Goal: Task Accomplishment & Management: Use online tool/utility

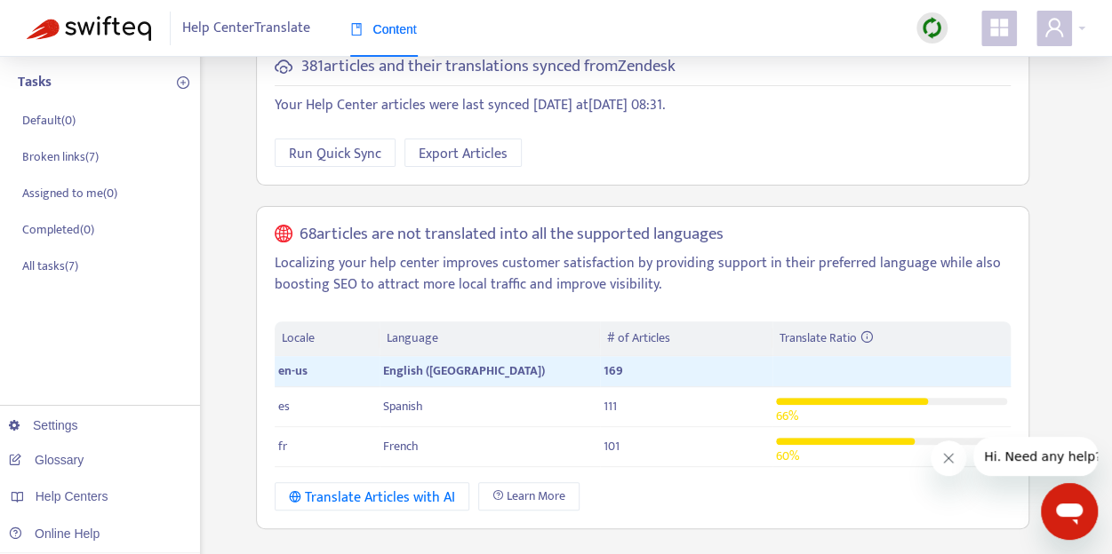
scroll to position [163, 0]
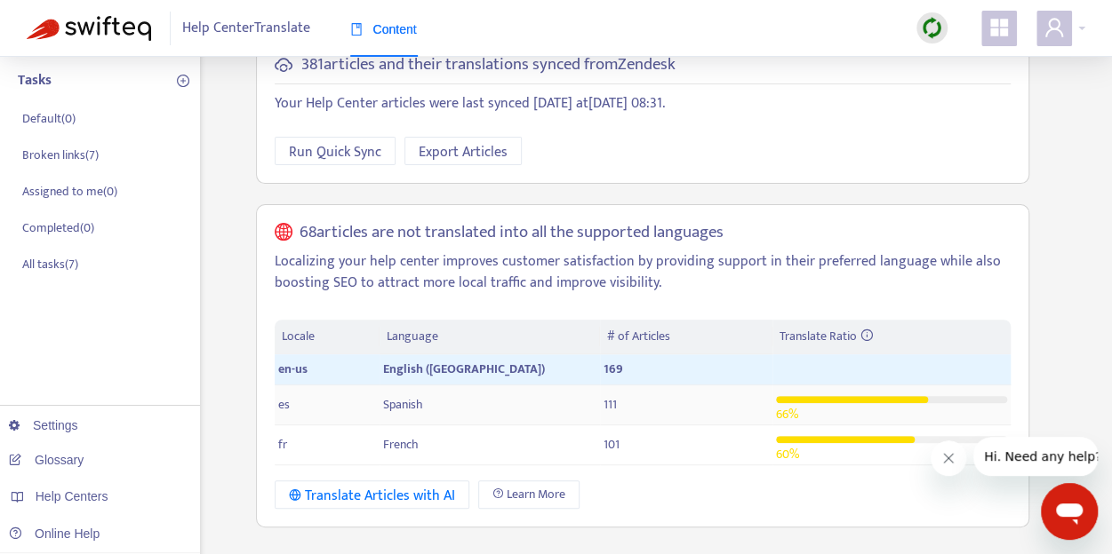
click at [524, 386] on td "Spanish" at bounding box center [489, 406] width 220 height 40
click at [60, 157] on p "Broken links ( 7 )" at bounding box center [60, 156] width 76 height 19
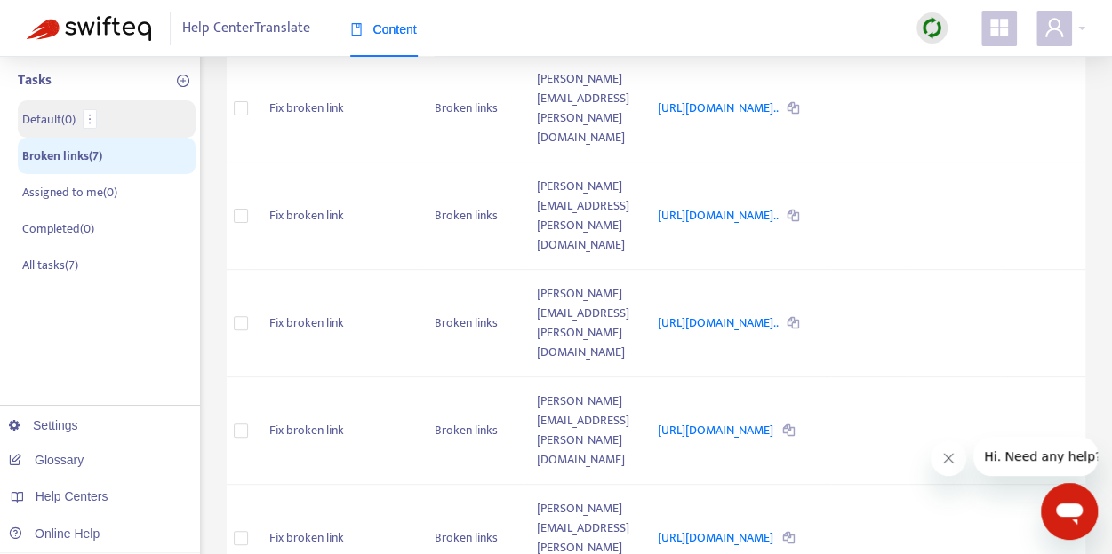
click at [60, 116] on p "Default ( 0 )" at bounding box center [48, 119] width 53 height 19
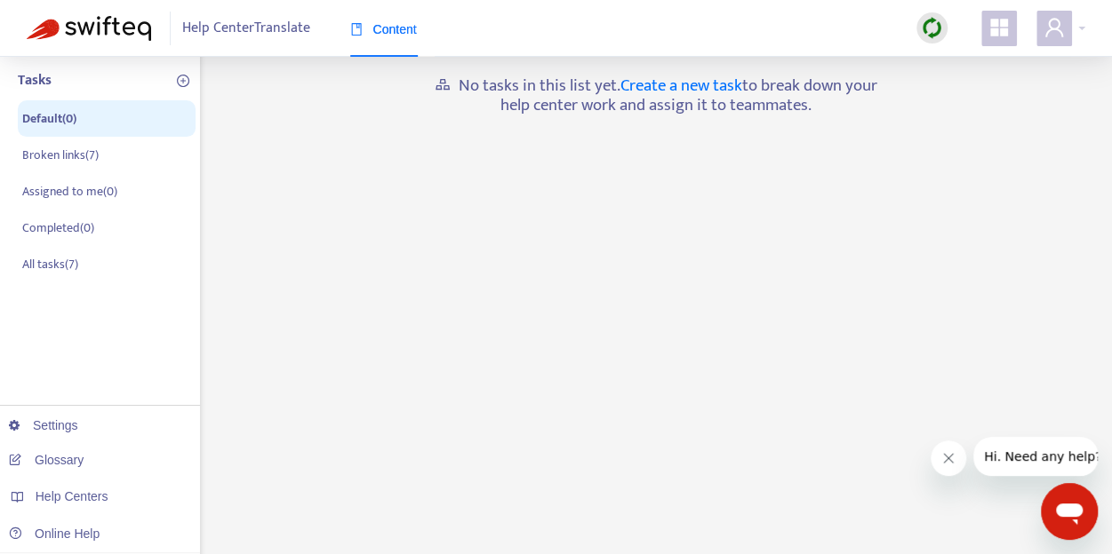
click at [287, 35] on span "Help Center Translate" at bounding box center [246, 29] width 128 height 34
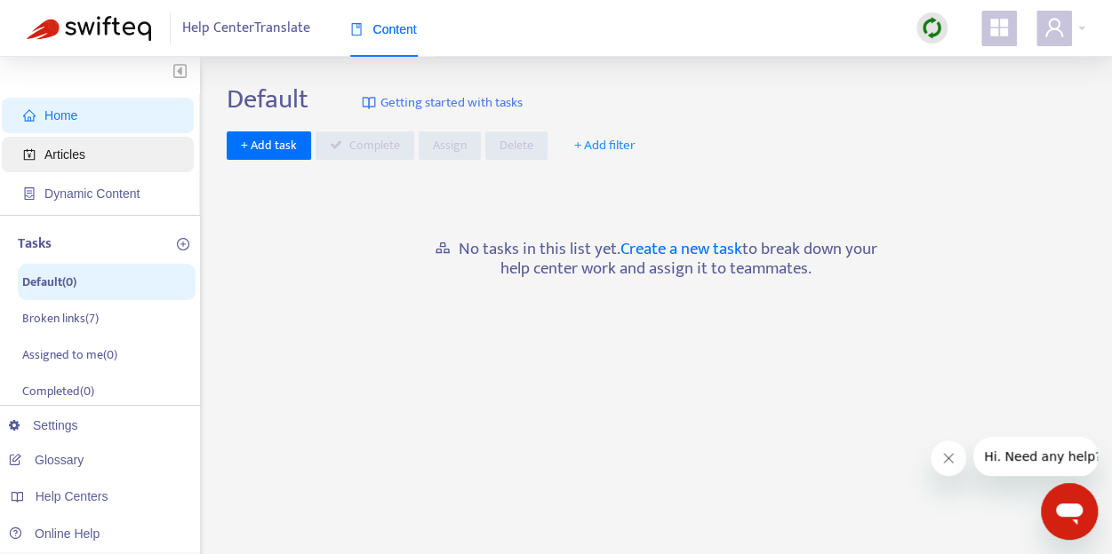
click at [96, 150] on span "Articles" at bounding box center [101, 155] width 156 height 36
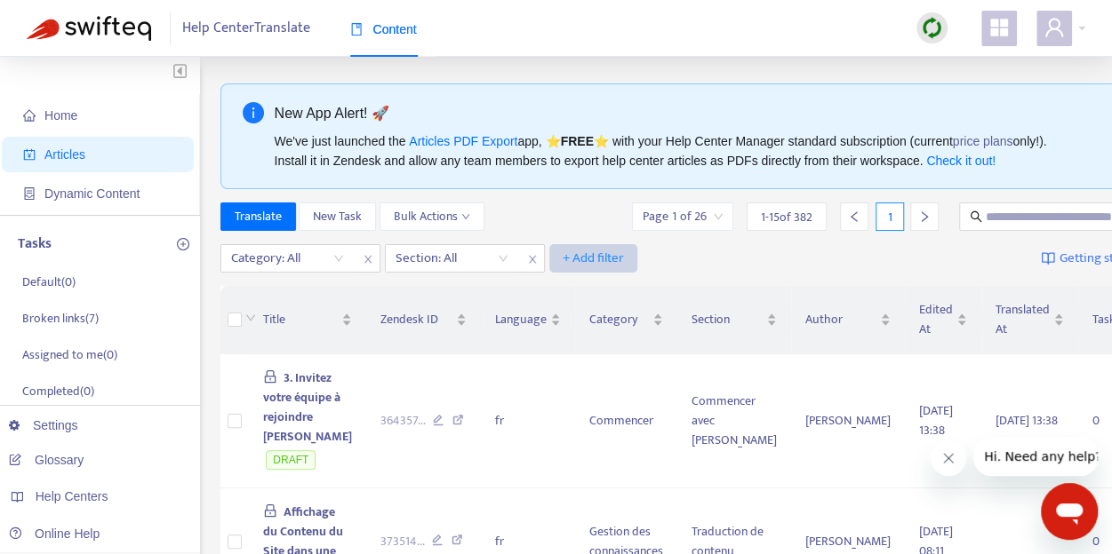
click at [574, 267] on span "+ Add filter" at bounding box center [592, 258] width 61 height 21
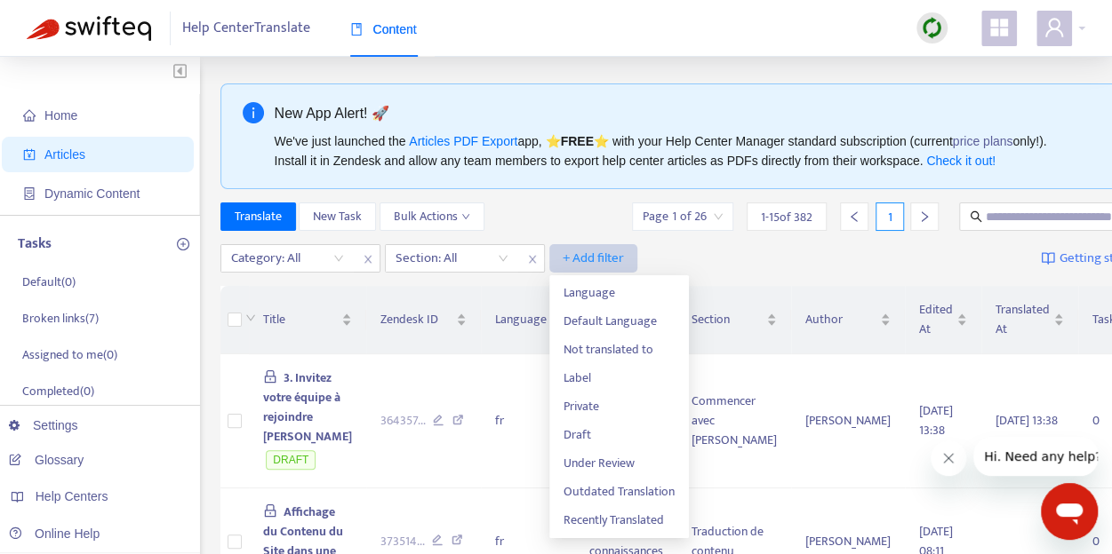
click at [574, 267] on span "+ Add filter" at bounding box center [592, 258] width 61 height 21
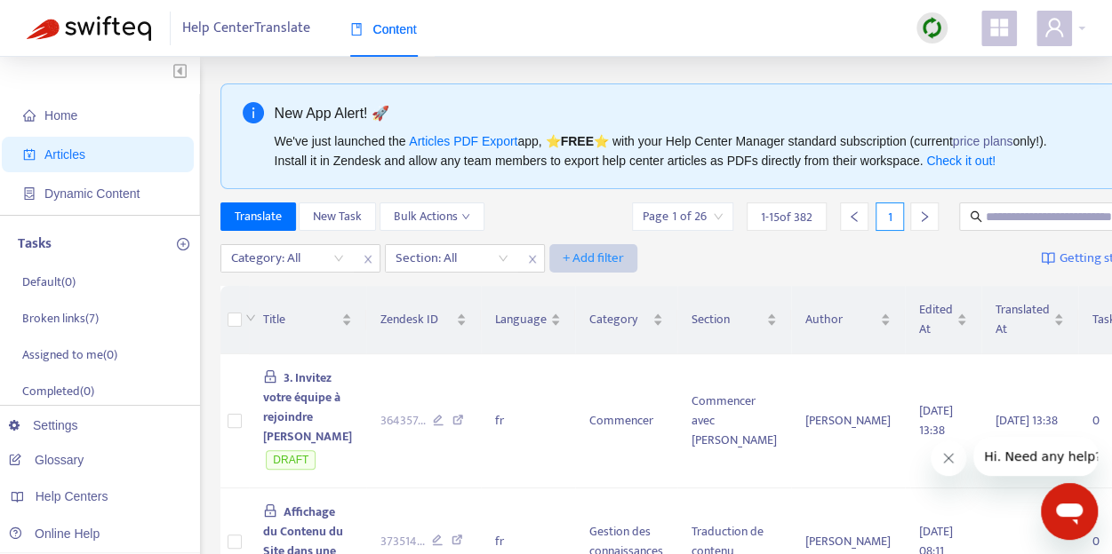
click at [574, 267] on span "+ Add filter" at bounding box center [592, 258] width 61 height 21
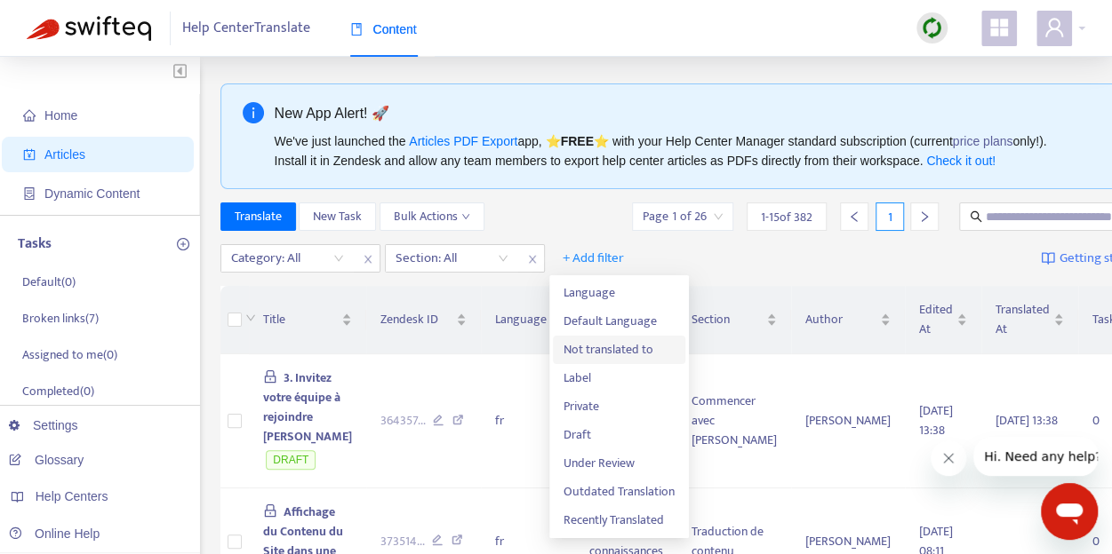
click at [603, 349] on span "Not translated to" at bounding box center [618, 350] width 111 height 20
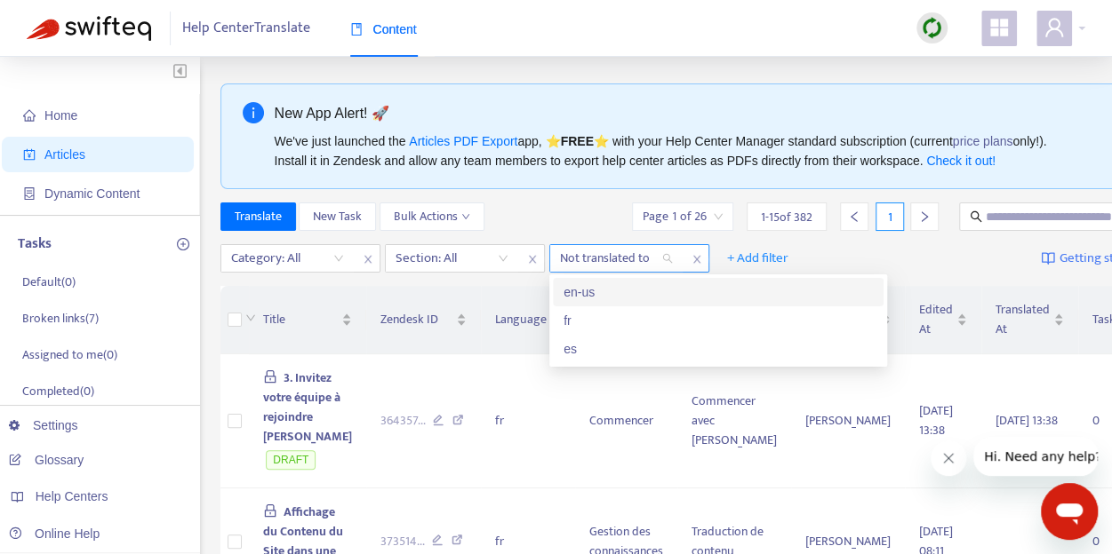
click at [674, 259] on div "Not translated to" at bounding box center [616, 258] width 132 height 27
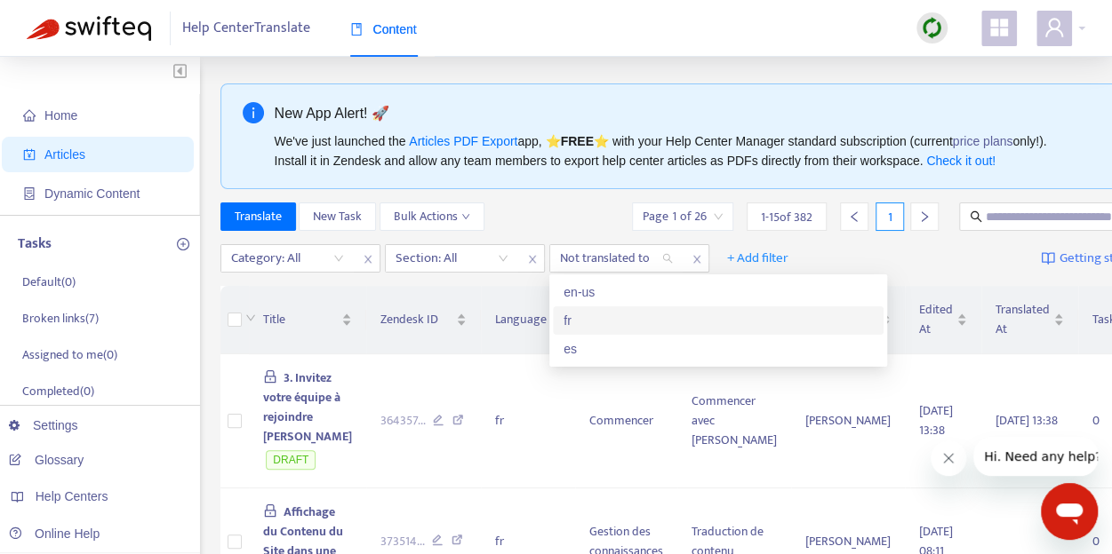
click at [617, 319] on div "fr" at bounding box center [717, 321] width 309 height 20
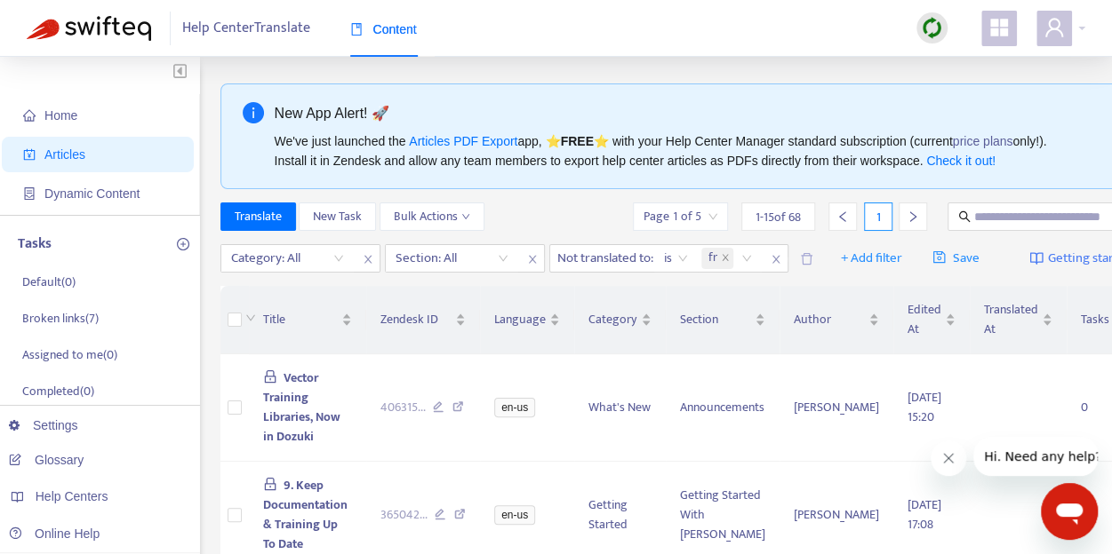
click at [636, 259] on div "Category: All Section: All Not translated to : is fr" at bounding box center [504, 258] width 568 height 28
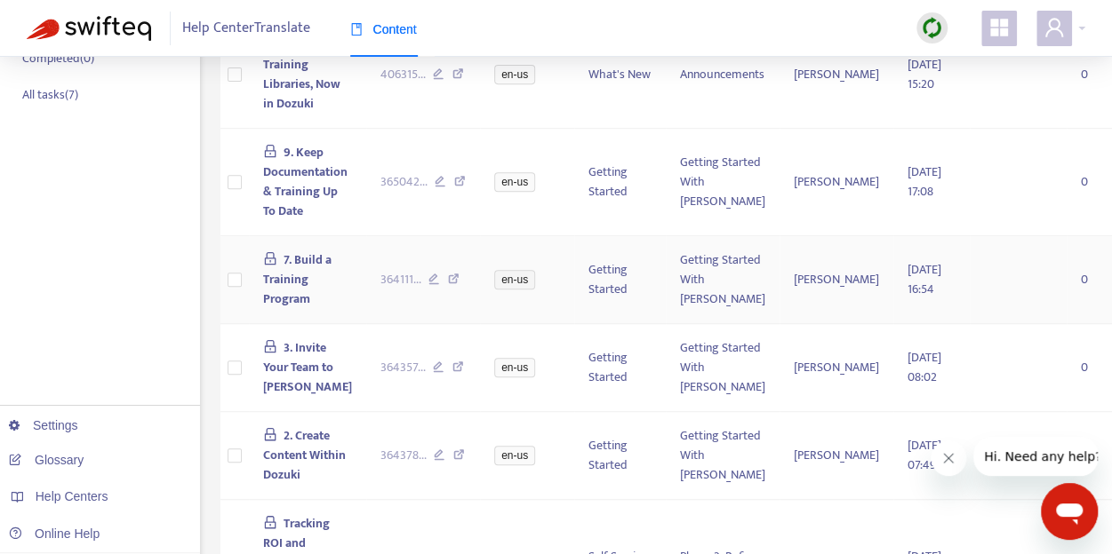
scroll to position [336, 0]
